Goal: Task Accomplishment & Management: Manage account settings

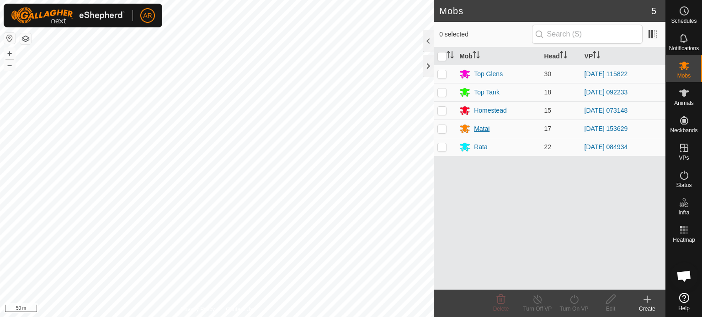
click at [469, 129] on icon at bounding box center [464, 128] width 11 height 11
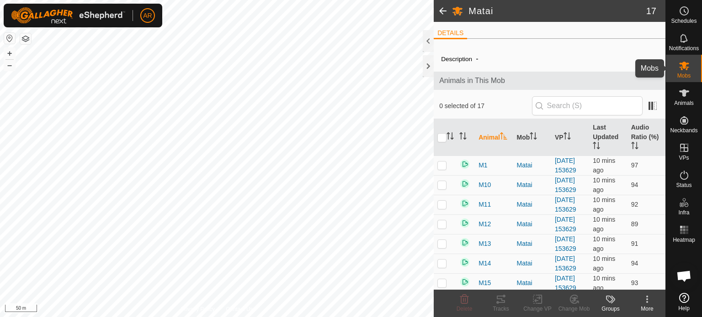
click at [683, 69] on icon at bounding box center [683, 65] width 11 height 11
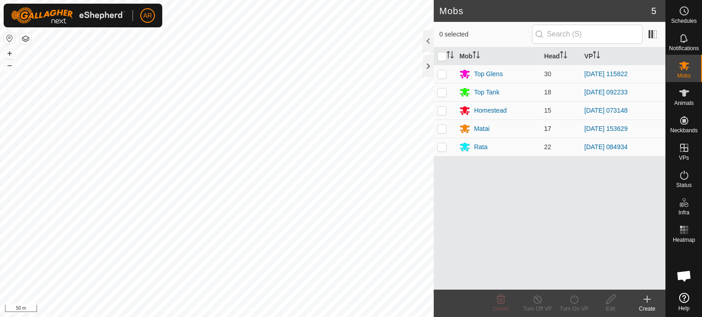
click at [442, 130] on p-checkbox at bounding box center [441, 128] width 9 height 7
checkbox input "true"
click at [571, 302] on icon at bounding box center [574, 299] width 8 height 9
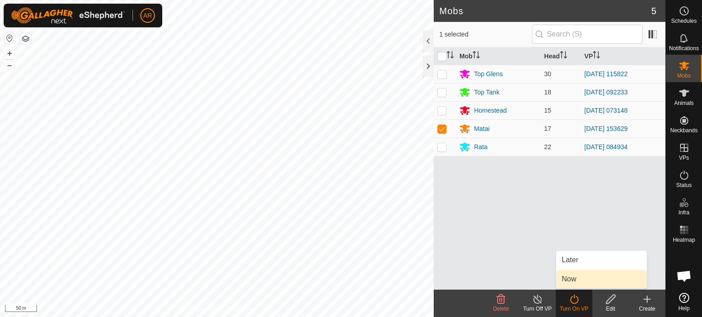
click at [573, 279] on link "Now" at bounding box center [601, 279] width 90 height 18
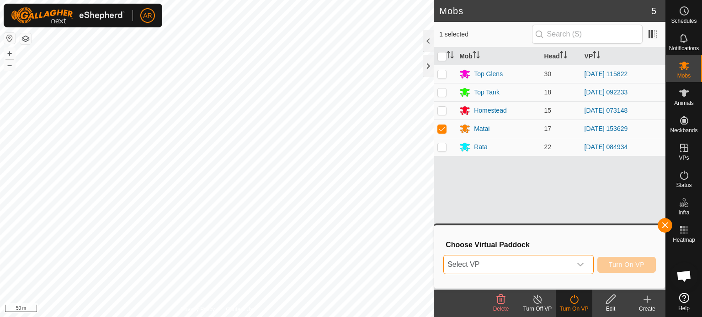
click at [503, 267] on span "Select VP" at bounding box center [507, 265] width 127 height 18
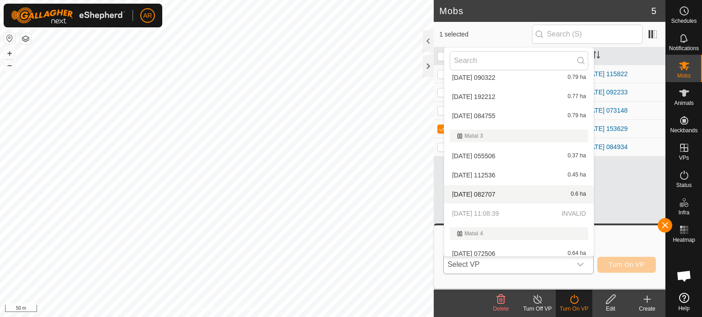
scroll to position [1256, 0]
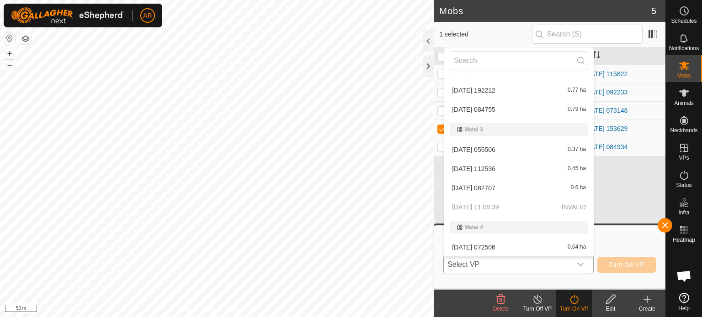
click at [471, 209] on p-selectitem "[DATE] 11:08:39 INVALID" at bounding box center [518, 207] width 149 height 18
click at [559, 210] on p-selectitem "[DATE] 11:08:39 INVALID" at bounding box center [518, 207] width 149 height 18
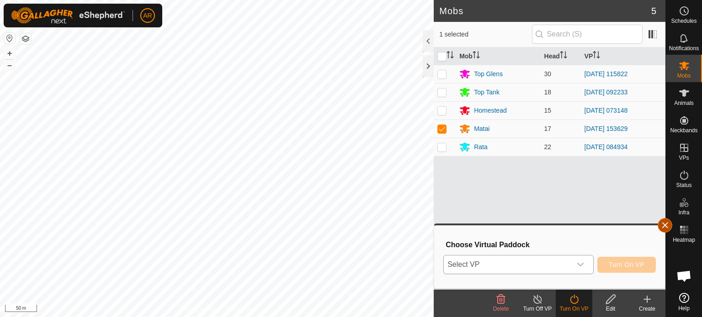
click at [663, 226] on button "button" at bounding box center [664, 225] width 15 height 15
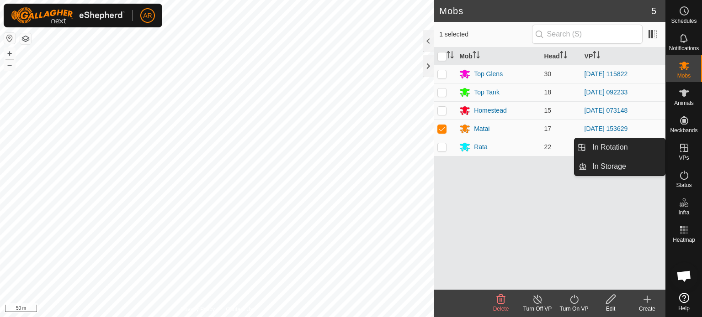
click at [682, 151] on icon at bounding box center [684, 148] width 8 height 8
click at [631, 145] on link "In Rotation" at bounding box center [626, 147] width 78 height 18
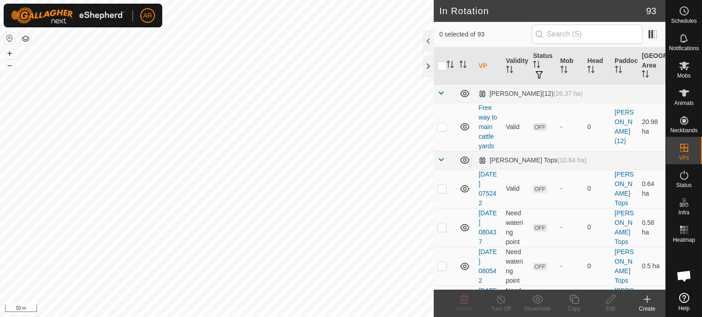
click at [644, 303] on icon at bounding box center [646, 299] width 11 height 11
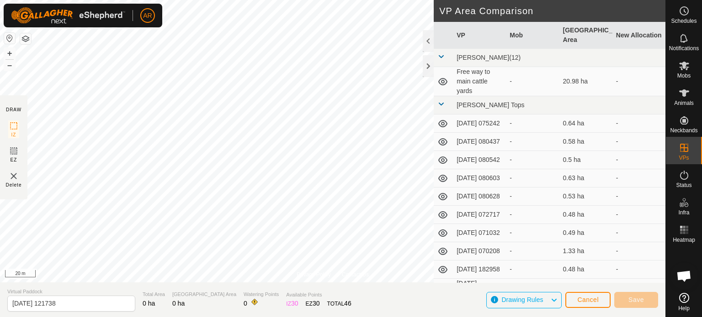
click at [281, 317] on html "AR Schedules Notifications Mobs Animals Neckbands VPs Status Infra Heatmap Help…" at bounding box center [351, 158] width 702 height 317
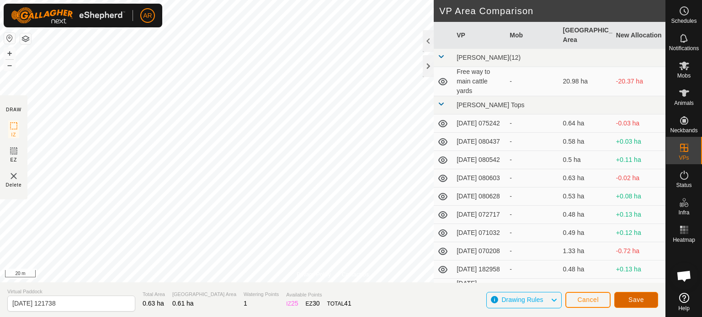
click at [636, 300] on span "Save" at bounding box center [636, 299] width 16 height 7
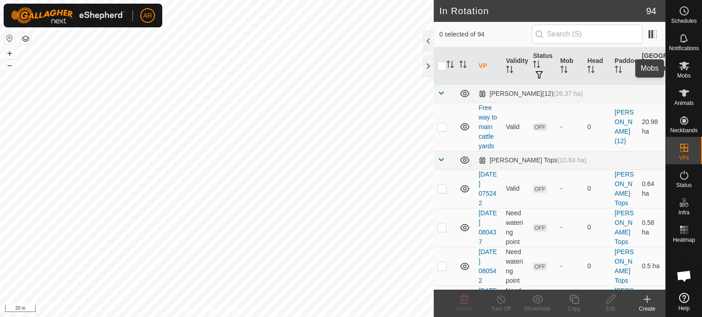
click at [686, 69] on icon at bounding box center [684, 66] width 10 height 9
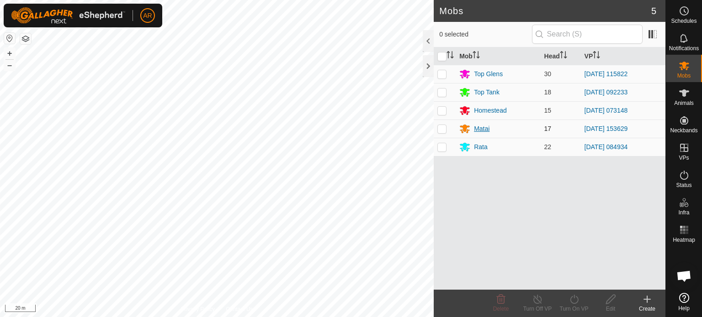
click at [464, 130] on icon at bounding box center [465, 129] width 10 height 9
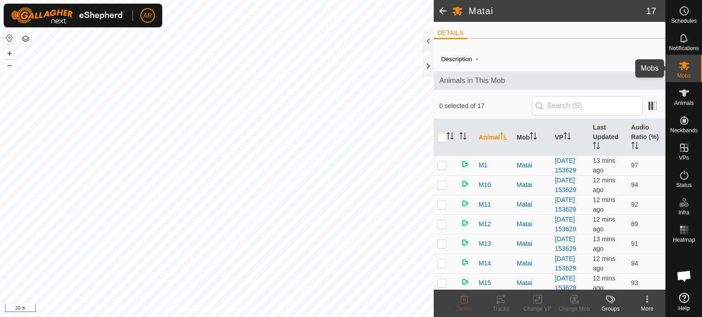
click at [685, 64] on icon at bounding box center [684, 66] width 10 height 9
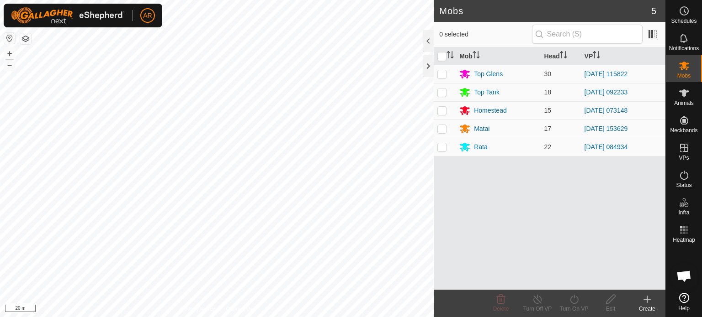
click at [442, 125] on p-checkbox at bounding box center [441, 128] width 9 height 7
checkbox input "true"
click at [572, 296] on icon at bounding box center [573, 299] width 11 height 11
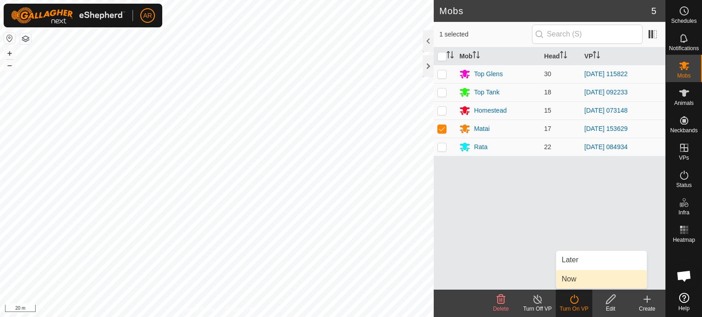
click at [567, 277] on link "Now" at bounding box center [601, 279] width 90 height 18
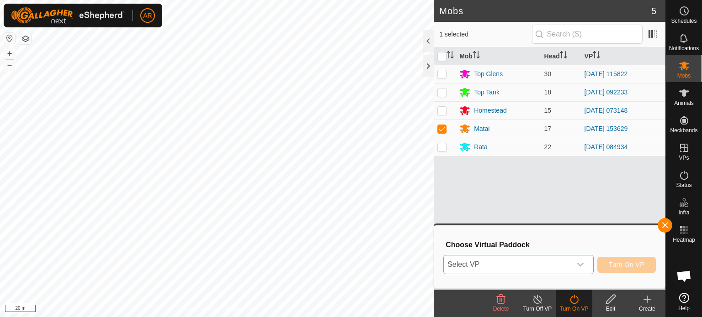
click at [510, 265] on span "Select VP" at bounding box center [507, 265] width 127 height 18
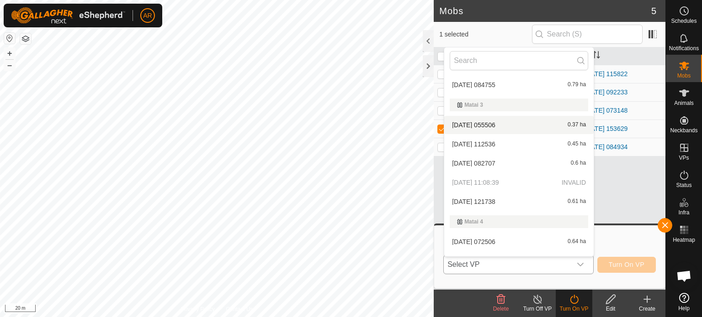
scroll to position [1304, 0]
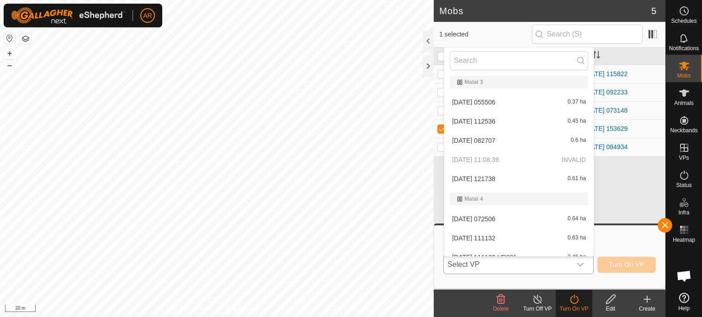
click at [499, 177] on li "[DATE] 121738 0.61 ha" at bounding box center [518, 179] width 149 height 18
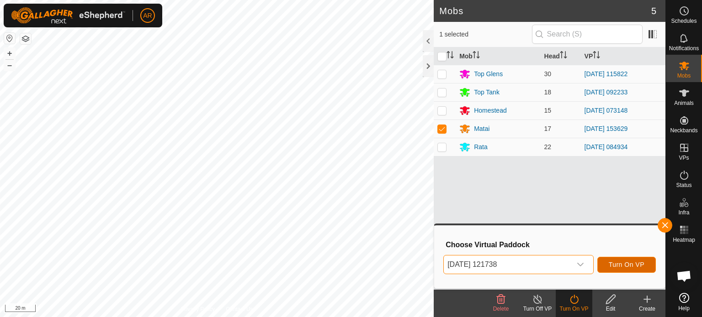
click at [623, 264] on span "Turn On VP" at bounding box center [626, 264] width 36 height 7
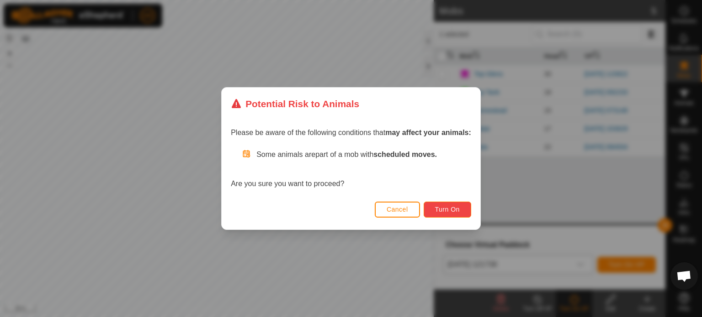
click at [454, 212] on span "Turn On" at bounding box center [447, 209] width 25 height 7
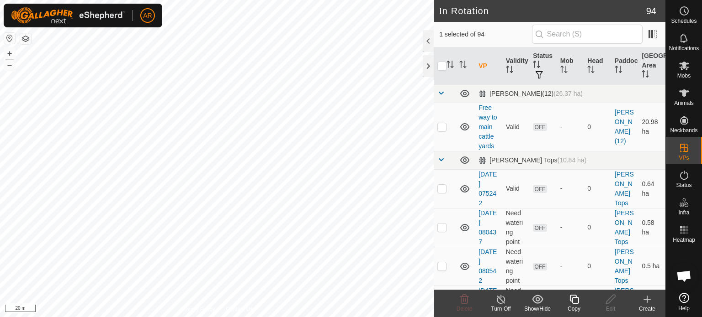
checkbox input "true"
checkbox input "false"
checkbox input "true"
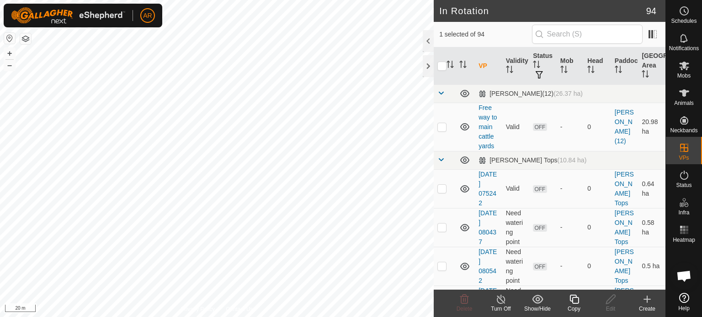
checkbox input "false"
click at [681, 15] on icon at bounding box center [683, 10] width 11 height 11
checkbox input "false"
checkbox input "true"
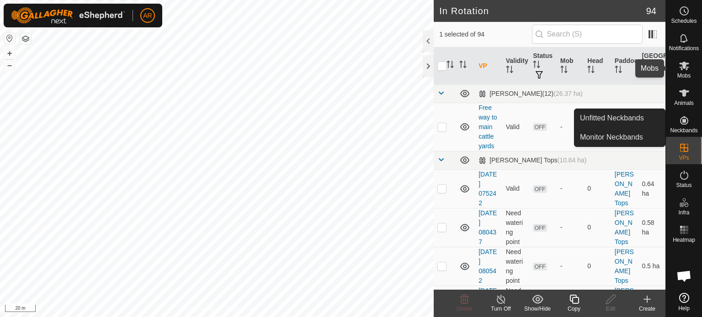
click at [687, 64] on icon at bounding box center [684, 66] width 10 height 9
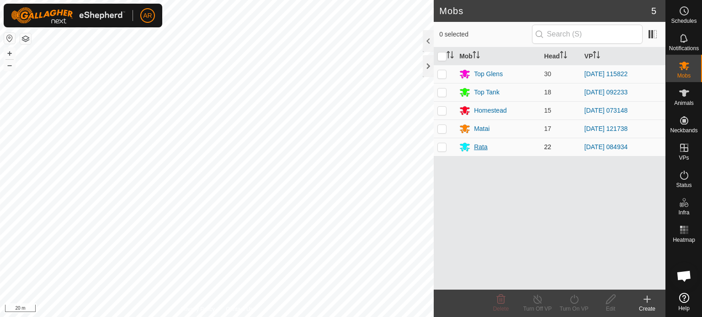
click at [472, 146] on div "Rata" at bounding box center [497, 147] width 77 height 11
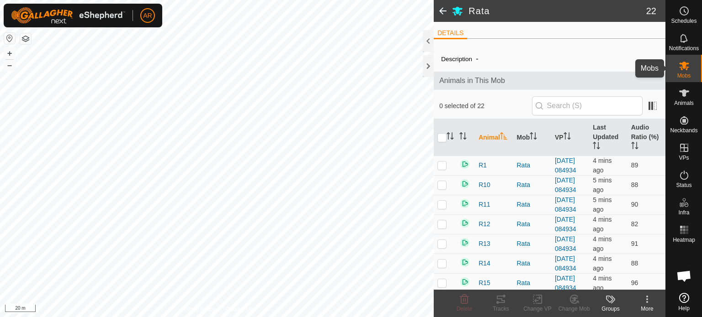
click at [684, 67] on icon at bounding box center [684, 66] width 10 height 9
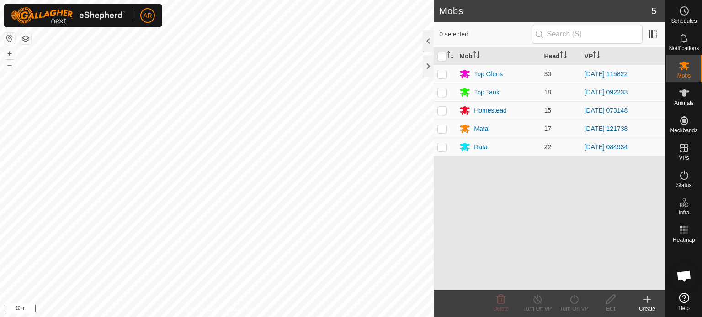
click at [443, 146] on p-checkbox at bounding box center [441, 146] width 9 height 7
checkbox input "true"
click at [534, 301] on icon at bounding box center [537, 299] width 11 height 11
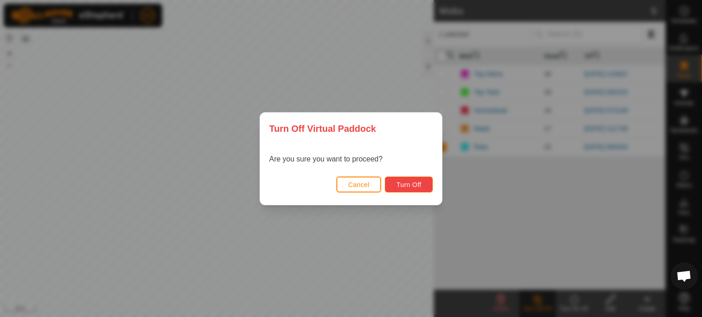
click at [410, 187] on span "Turn Off" at bounding box center [408, 184] width 25 height 7
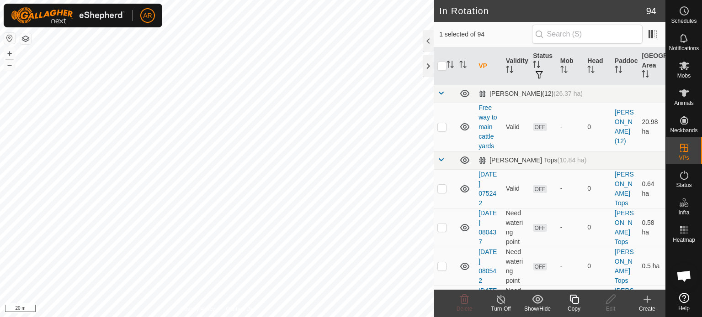
click at [502, 302] on icon at bounding box center [500, 299] width 11 height 11
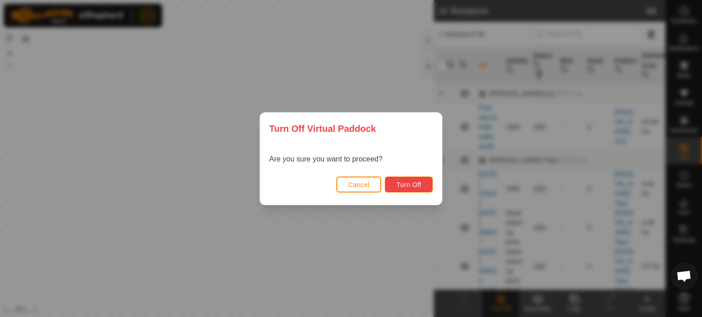
click at [405, 190] on button "Turn Off" at bounding box center [409, 185] width 48 height 16
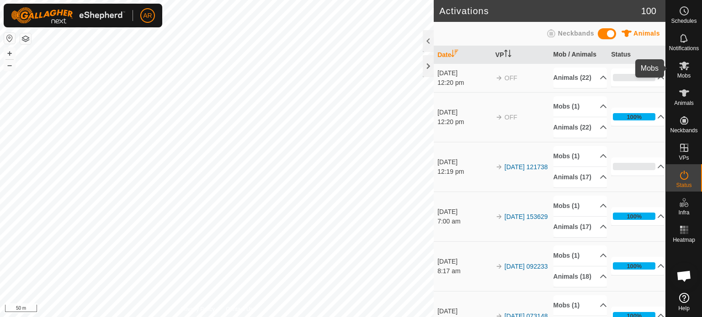
click at [687, 68] on icon at bounding box center [684, 66] width 10 height 9
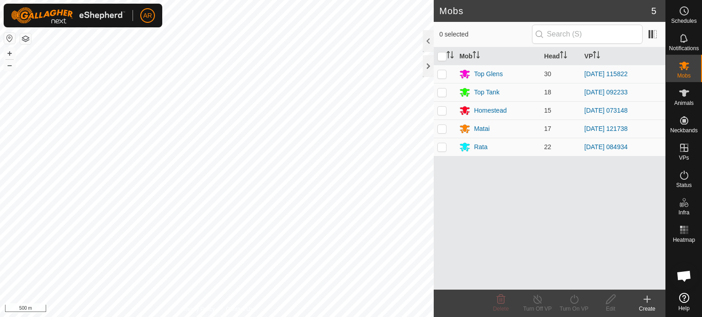
click at [211, 317] on html "AR Schedules Notifications Mobs Animals Neckbands VPs Status Infra Heatmap Help…" at bounding box center [351, 158] width 702 height 317
click at [384, 317] on html "AR Schedules Notifications Mobs Animals Neckbands VPs Status Infra Heatmap Help…" at bounding box center [351, 158] width 702 height 317
click at [444, 73] on p-checkbox at bounding box center [441, 73] width 9 height 7
checkbox input "true"
click at [442, 95] on p-checkbox at bounding box center [441, 92] width 9 height 7
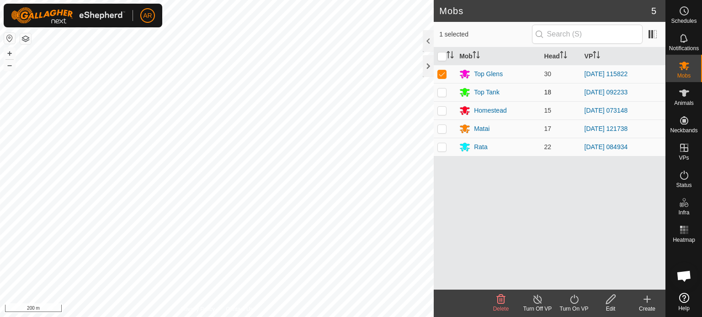
checkbox input "true"
click at [444, 73] on p-checkbox at bounding box center [441, 73] width 9 height 7
checkbox input "false"
